Goal: Task Accomplishment & Management: Manage account settings

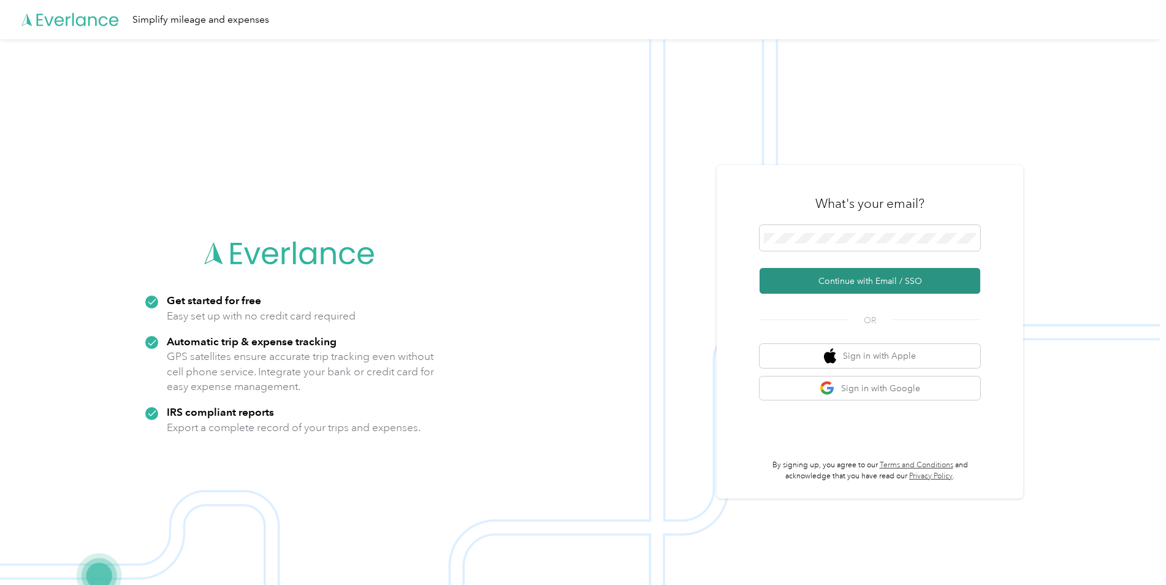
click at [869, 277] on button "Continue with Email / SSO" at bounding box center [869, 281] width 221 height 26
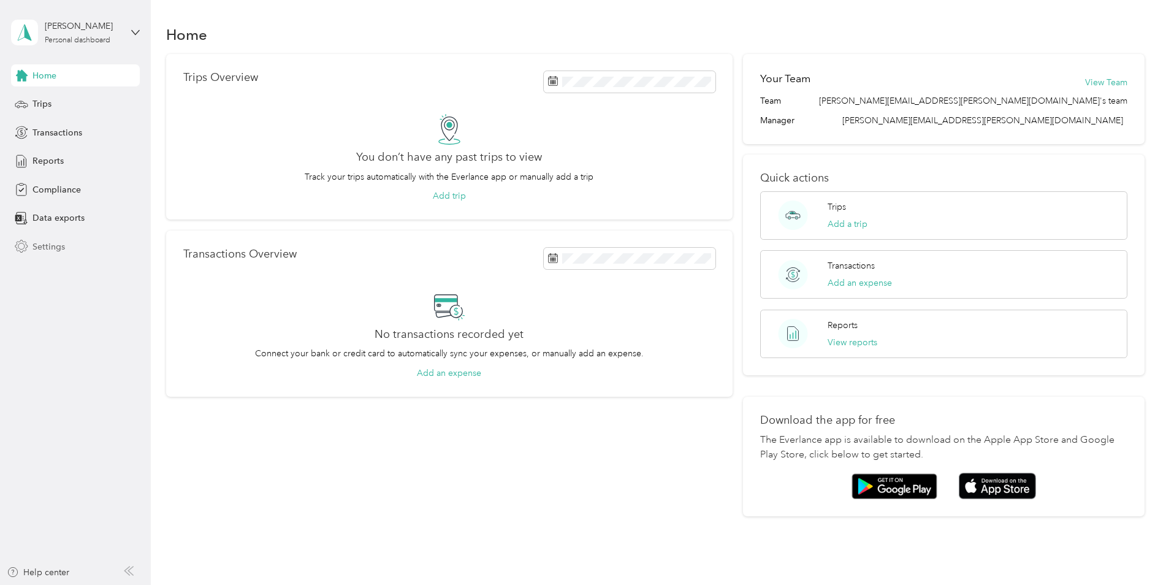
click at [67, 242] on div "Settings" at bounding box center [75, 246] width 129 height 22
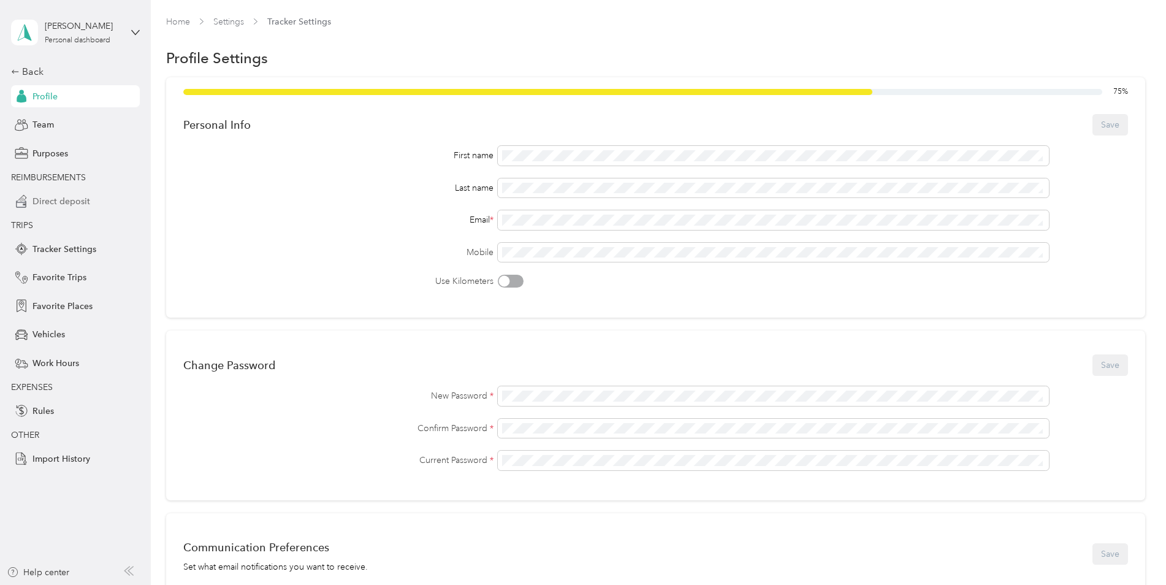
click at [70, 196] on span "Direct deposit" at bounding box center [61, 201] width 58 height 13
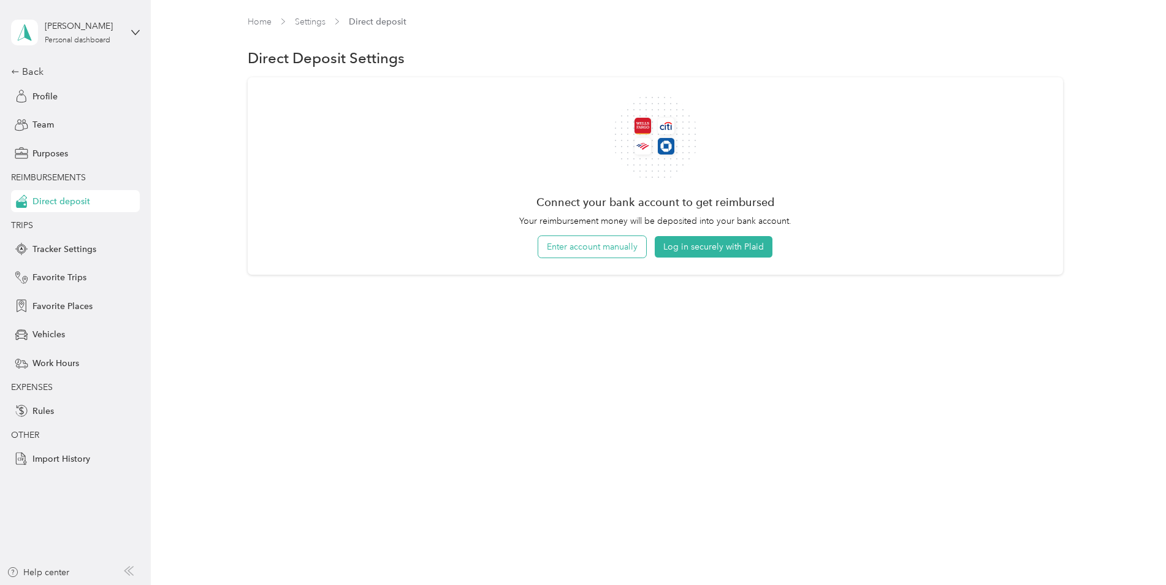
click at [587, 245] on button "Enter account manually" at bounding box center [592, 246] width 108 height 21
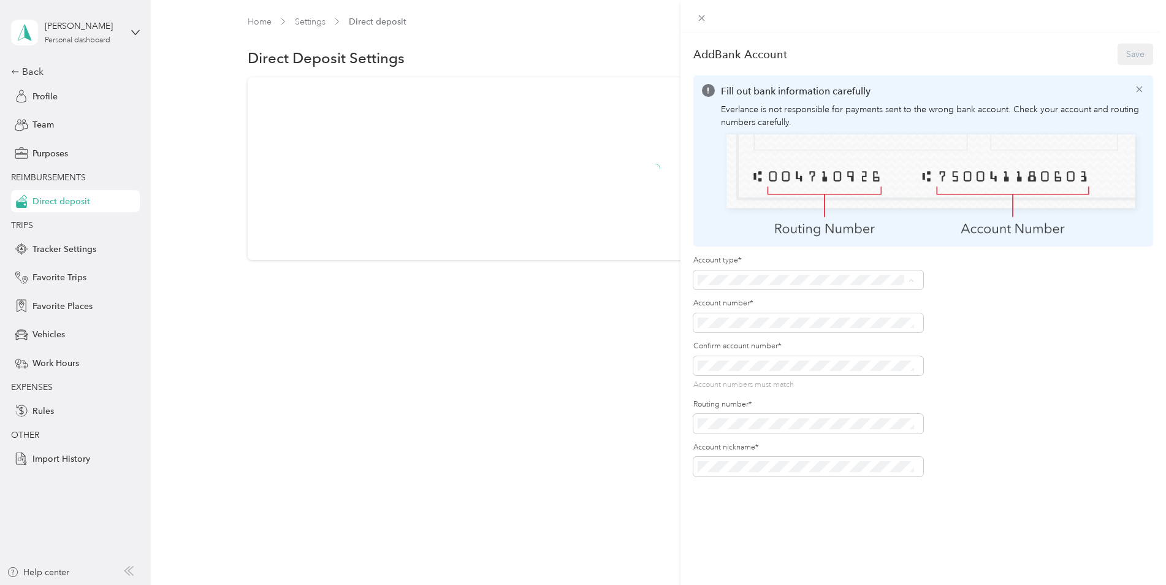
click at [750, 295] on div "Checking" at bounding box center [806, 299] width 208 height 13
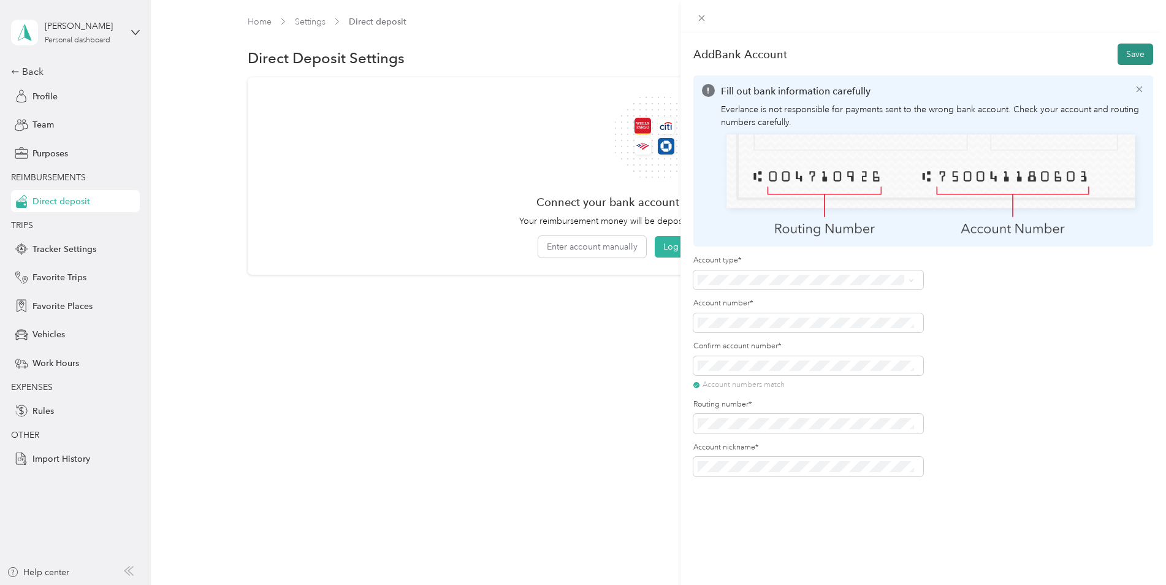
click at [1129, 50] on button "Save" at bounding box center [1135, 54] width 36 height 21
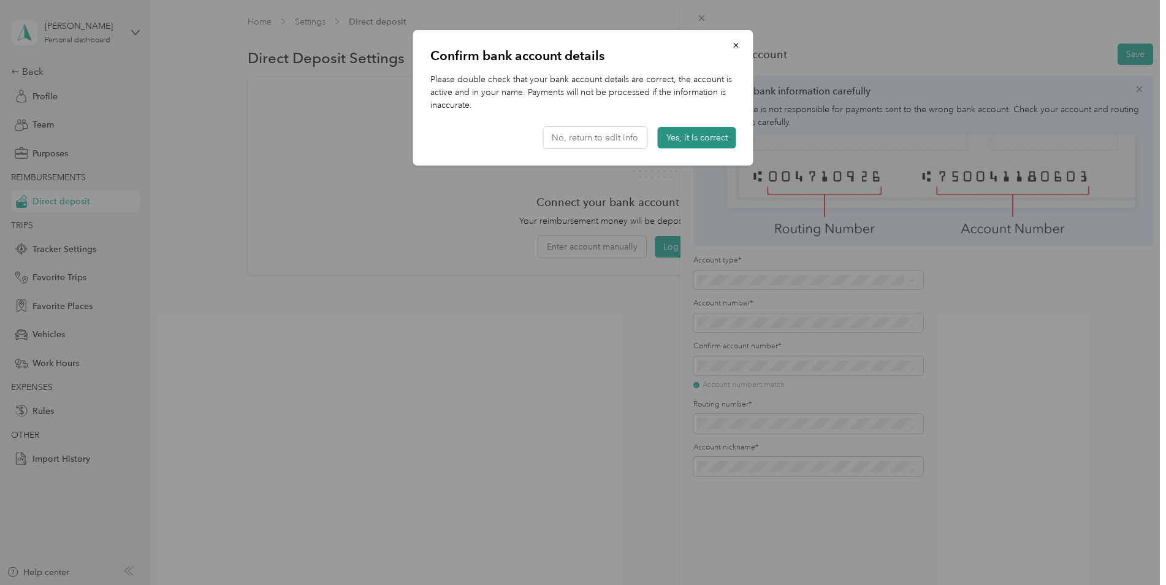
click at [694, 132] on button "Yes, it is correct" at bounding box center [697, 137] width 78 height 21
